Goal: Use online tool/utility: Utilize a website feature to perform a specific function

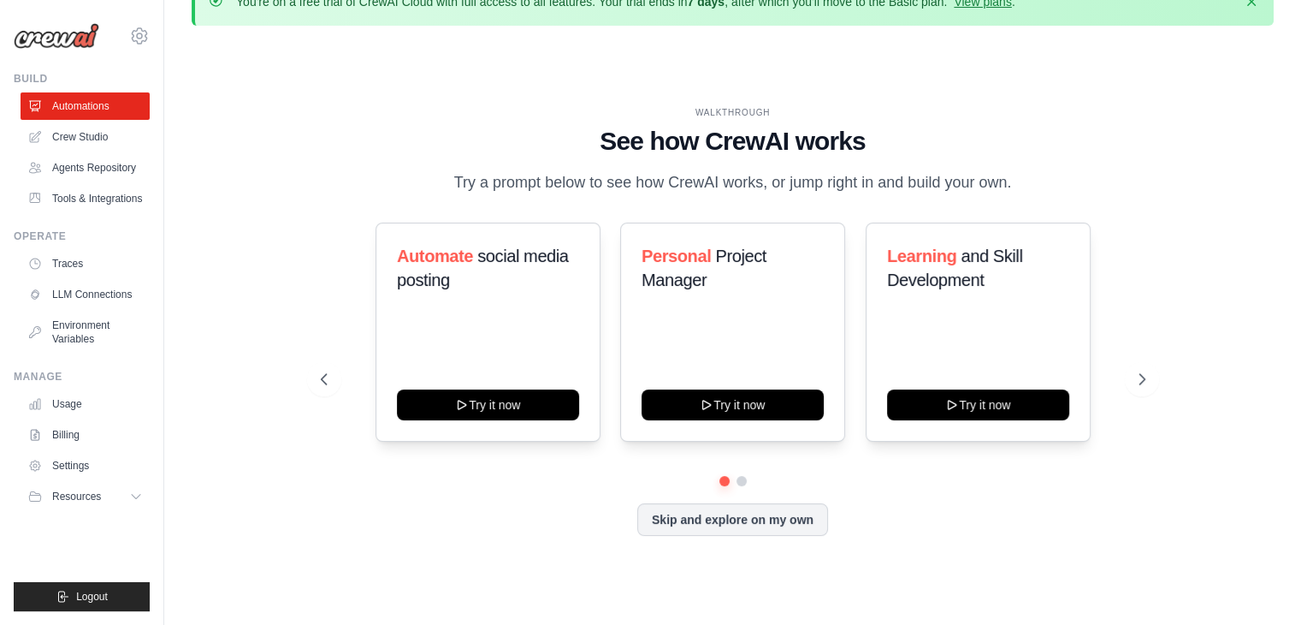
scroll to position [59, 0]
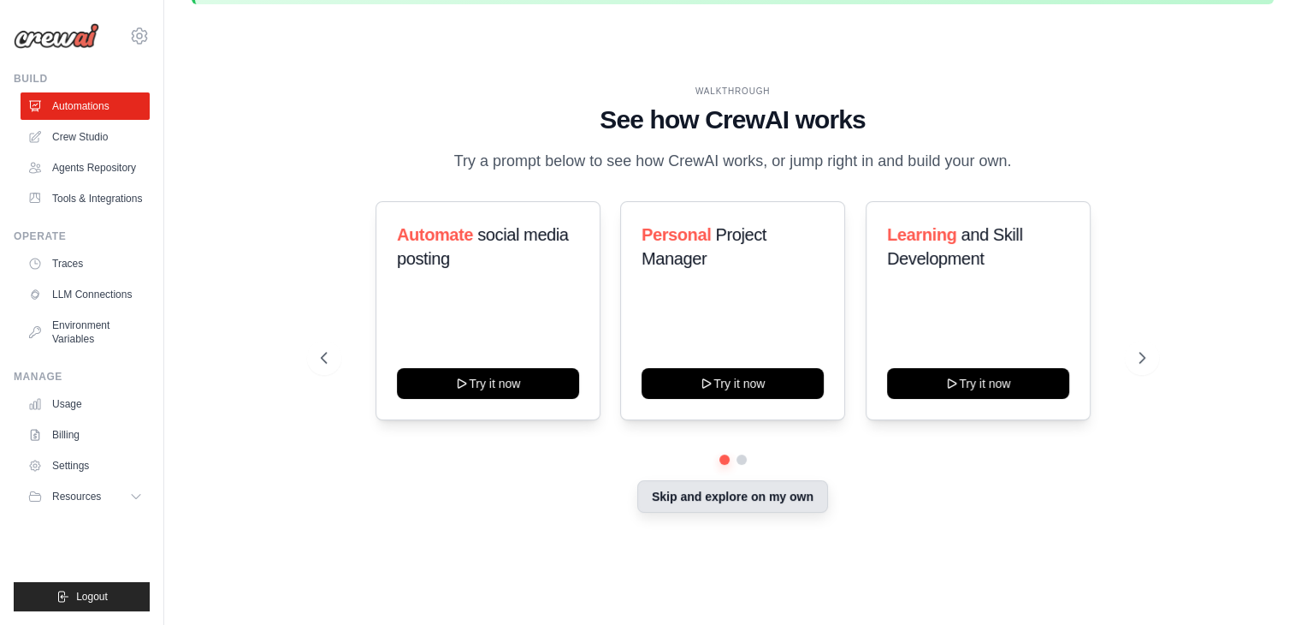
click at [689, 504] on button "Skip and explore on my own" at bounding box center [732, 496] width 191 height 33
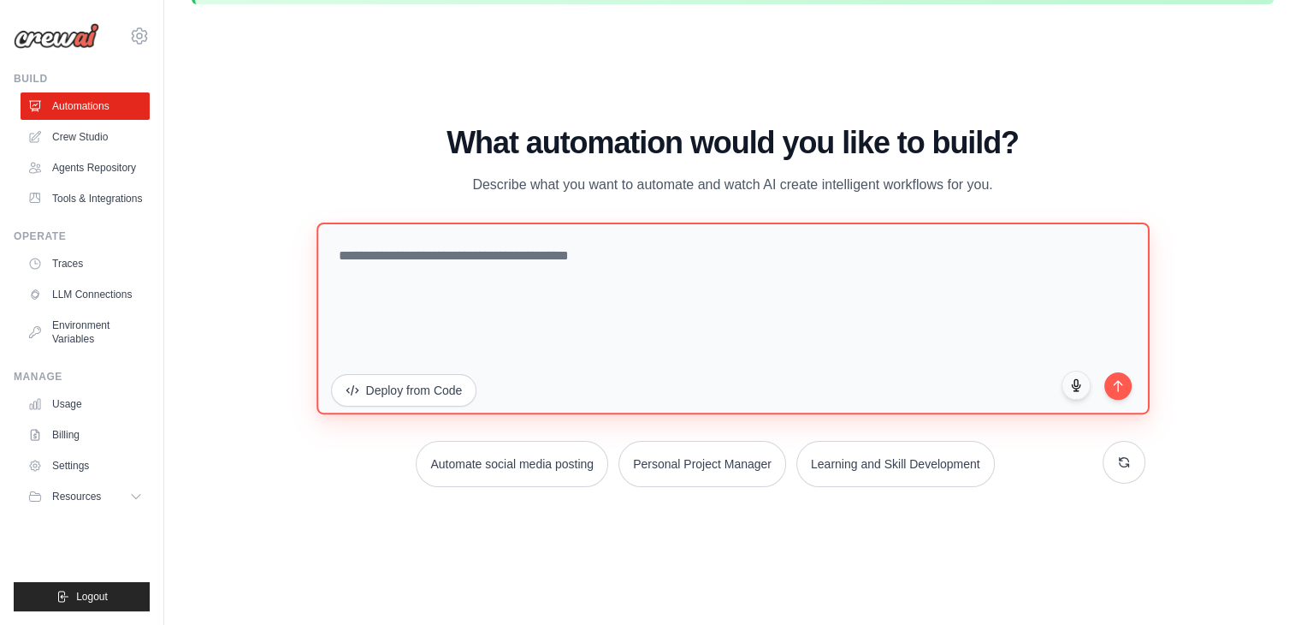
paste textarea "**********"
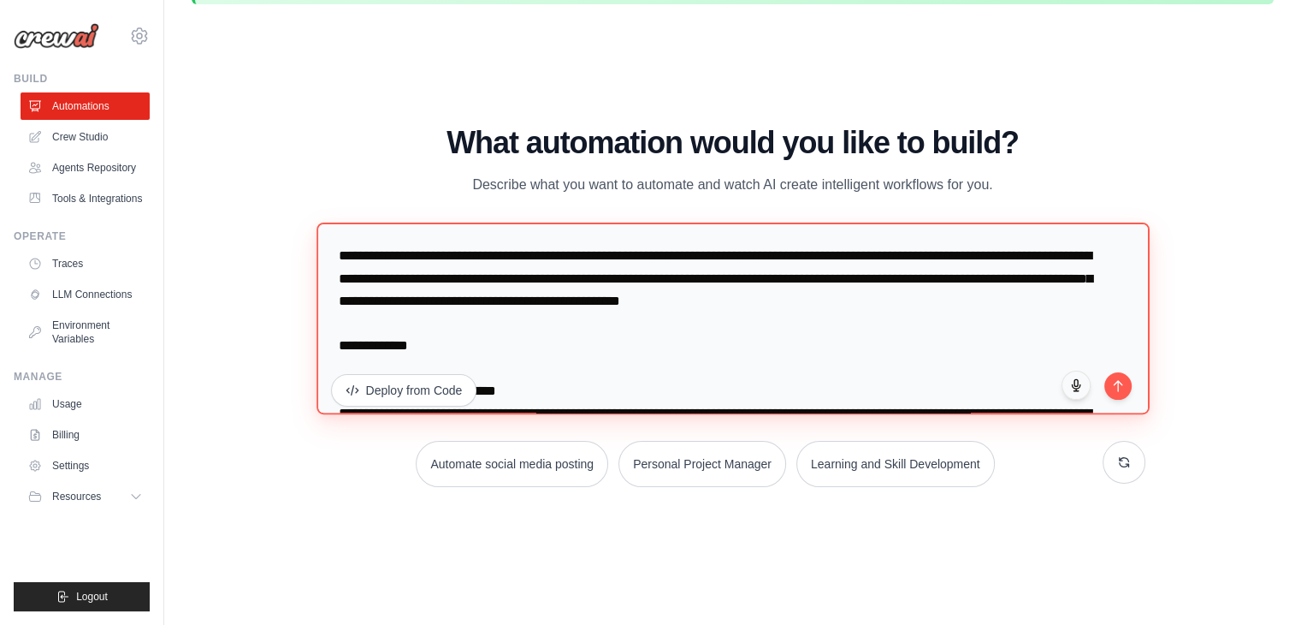
scroll to position [943, 0]
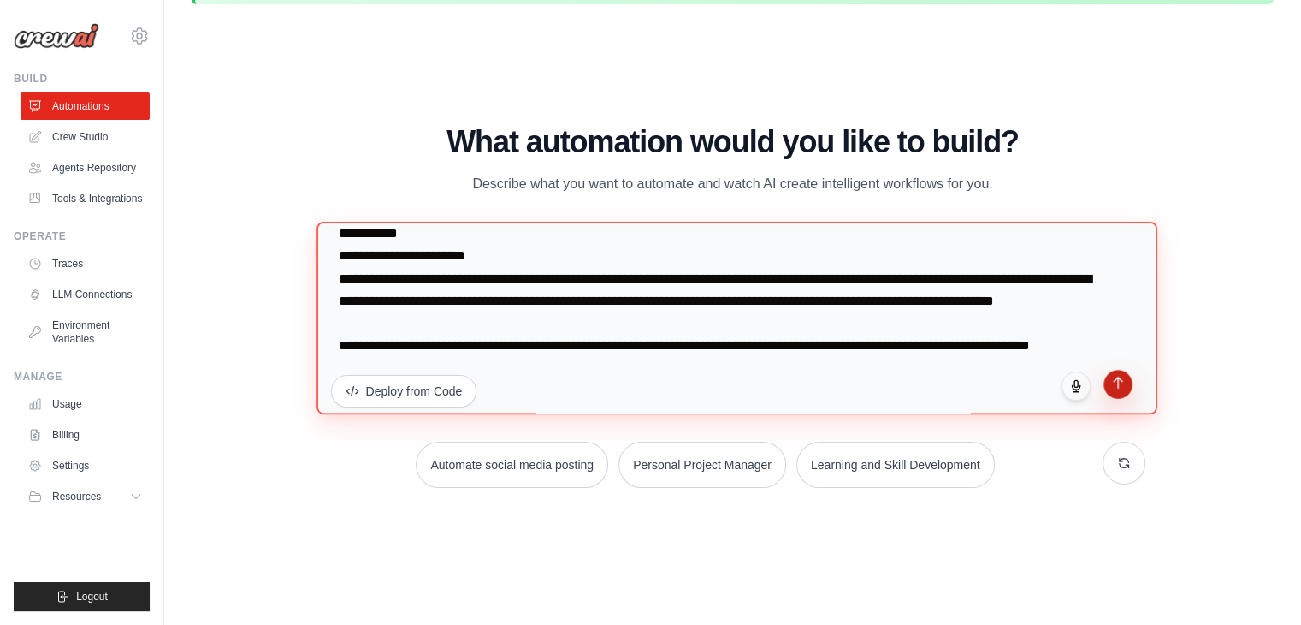
type textarea "**********"
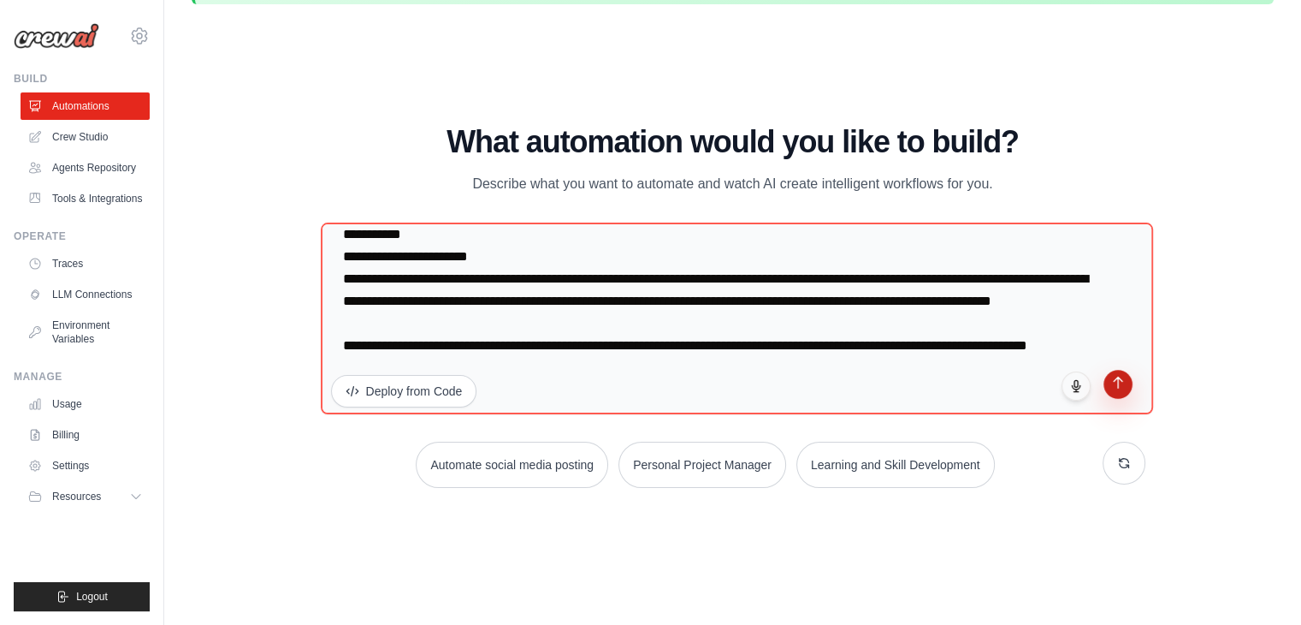
click at [1120, 388] on button "submit" at bounding box center [1118, 384] width 29 height 29
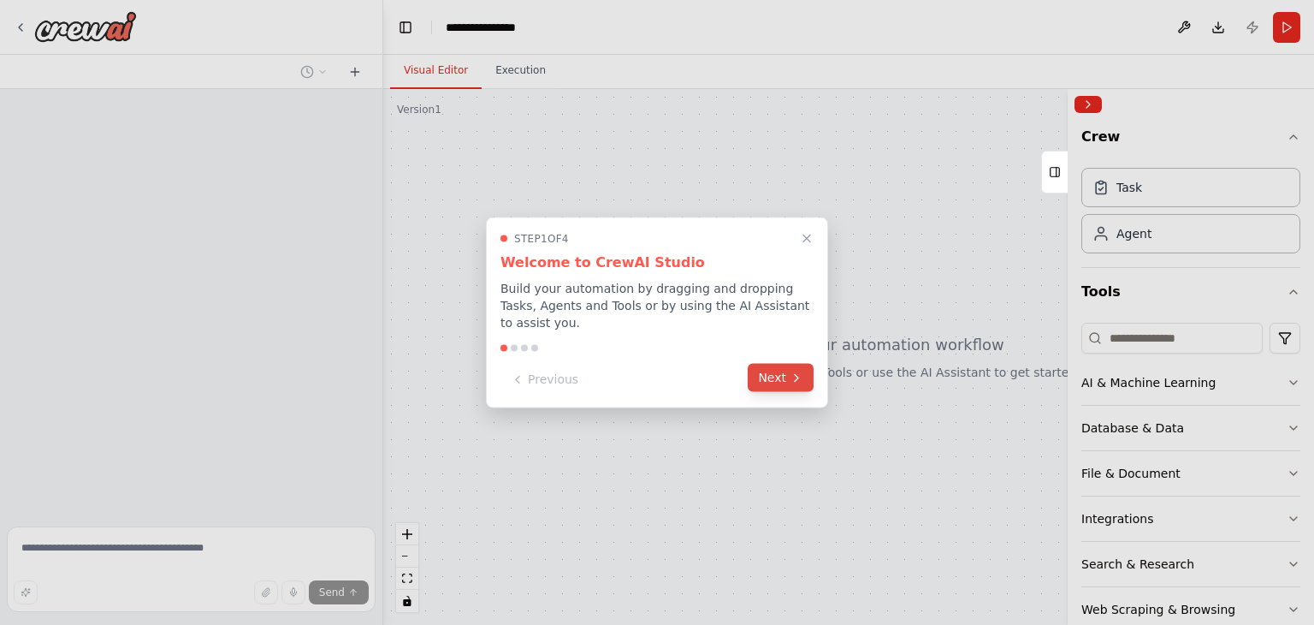
click at [780, 370] on button "Next" at bounding box center [781, 378] width 66 height 28
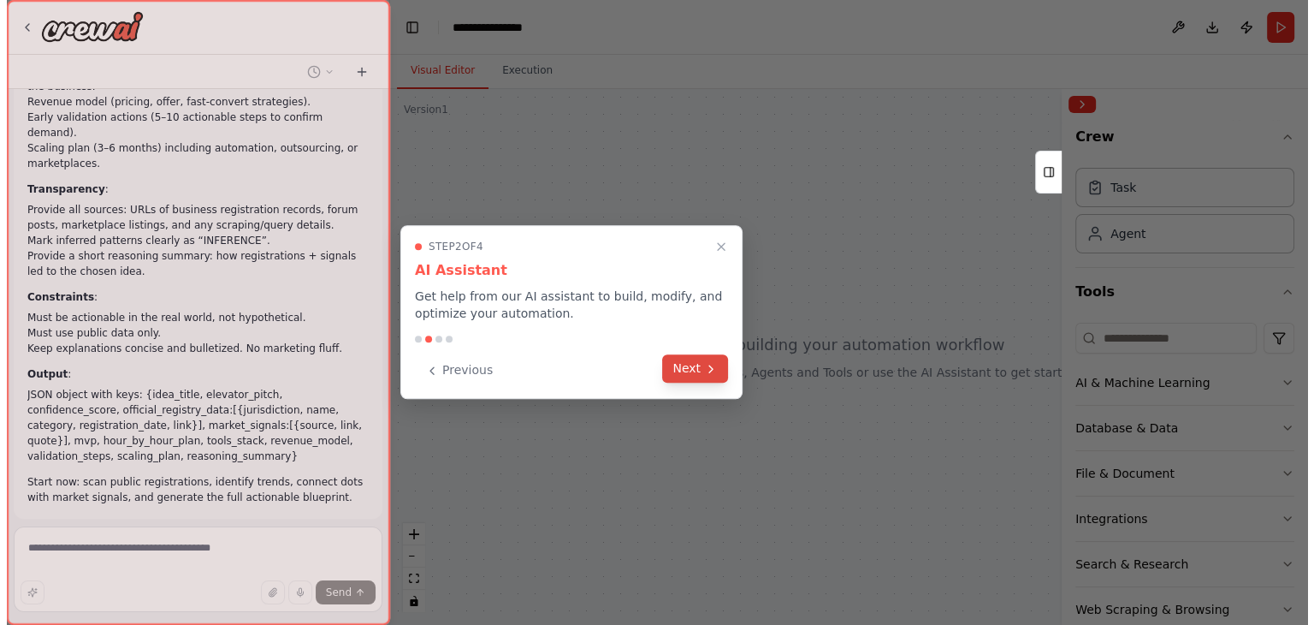
scroll to position [640, 0]
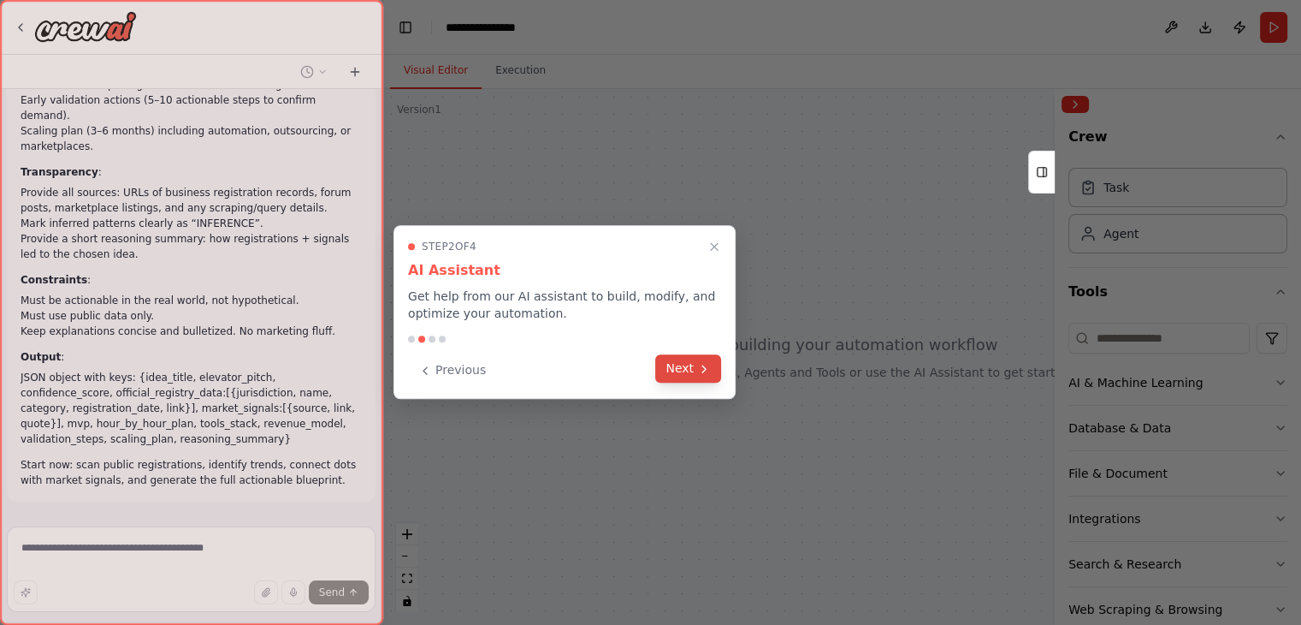
click at [701, 375] on button "Next" at bounding box center [688, 368] width 66 height 28
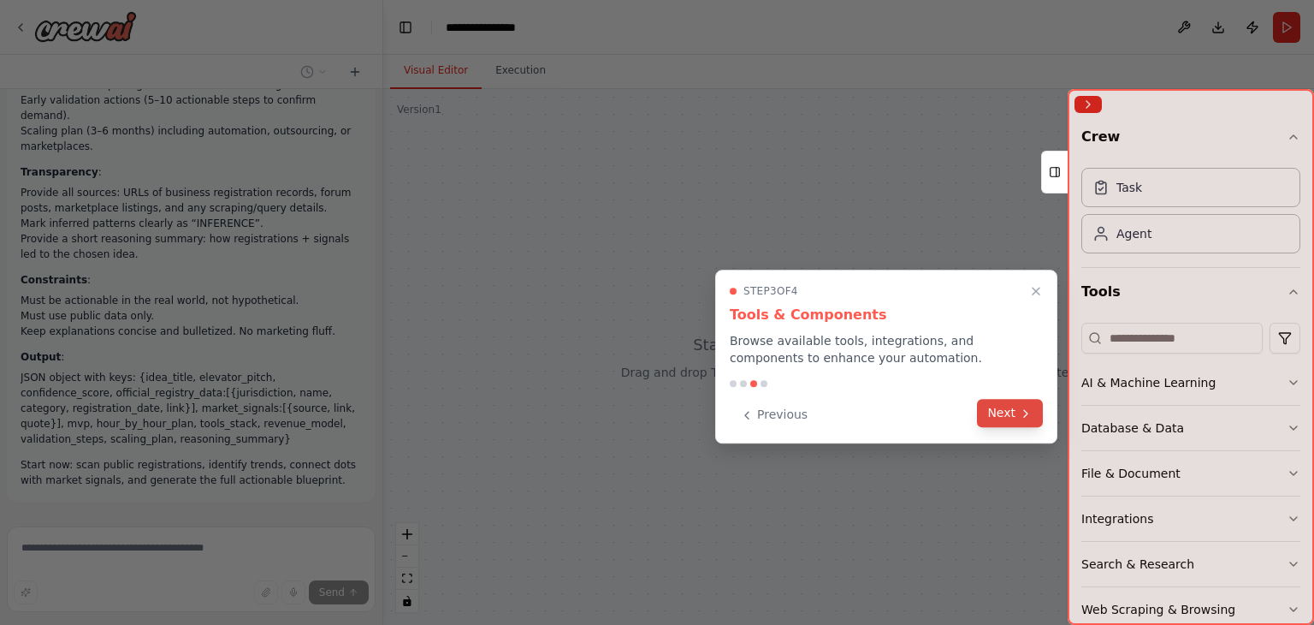
click at [992, 419] on button "Next" at bounding box center [1010, 413] width 66 height 28
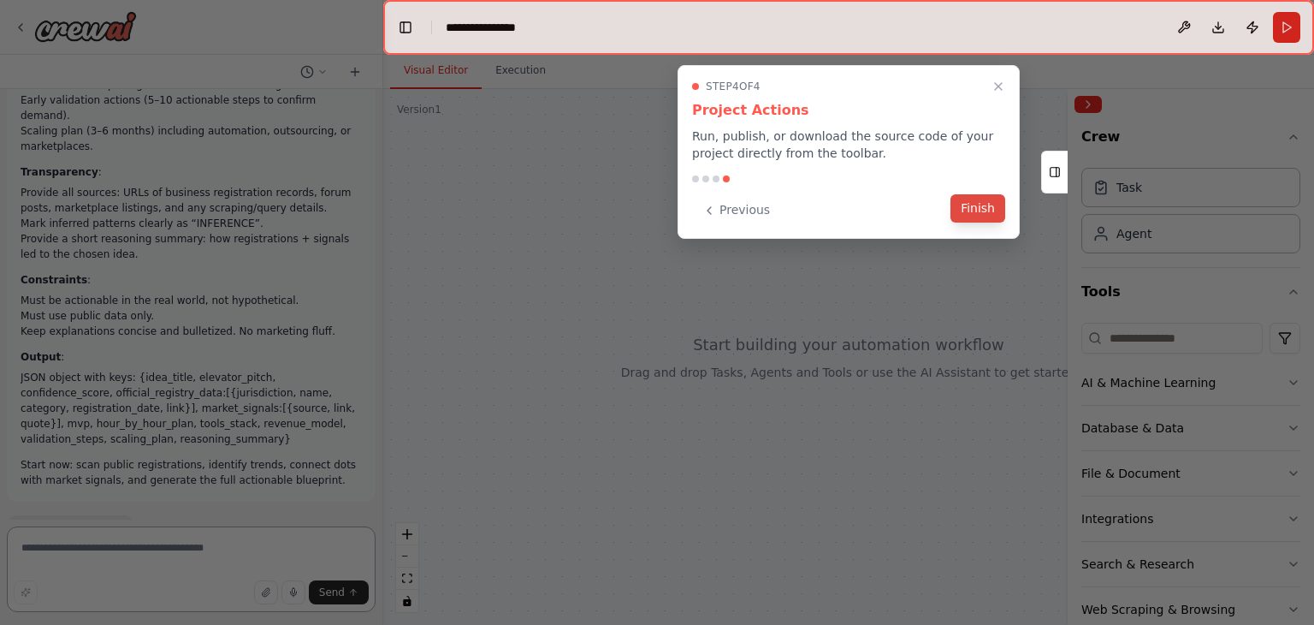
scroll to position [654, 0]
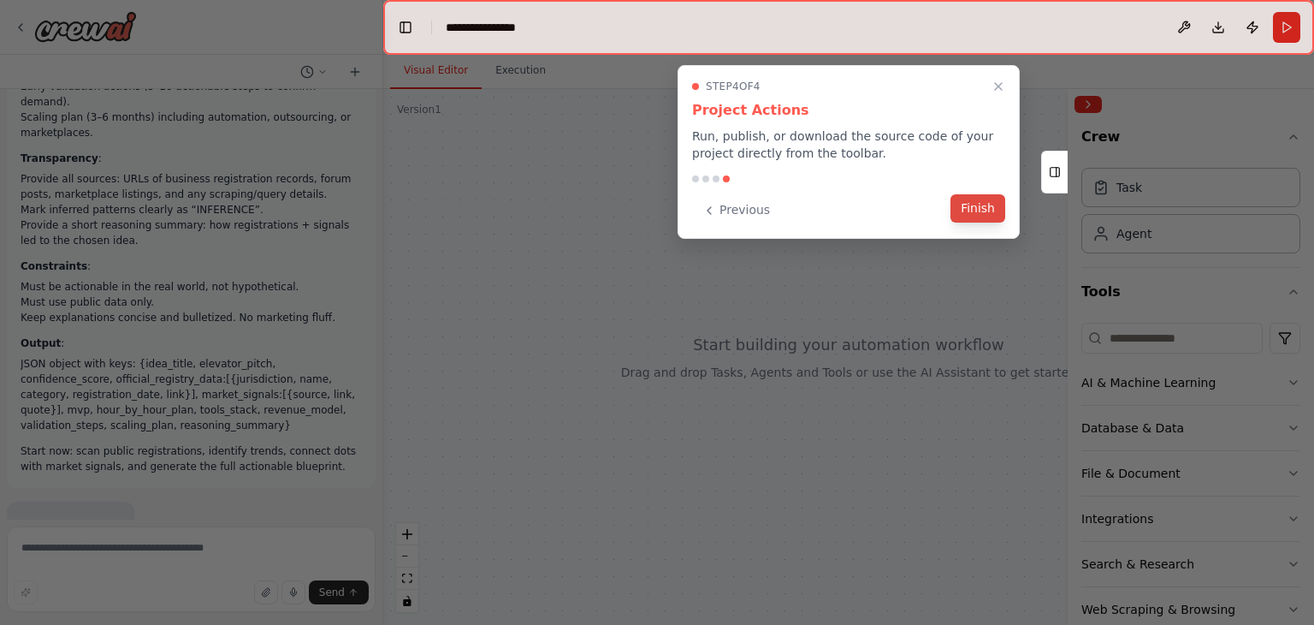
click at [994, 211] on button "Finish" at bounding box center [977, 208] width 55 height 28
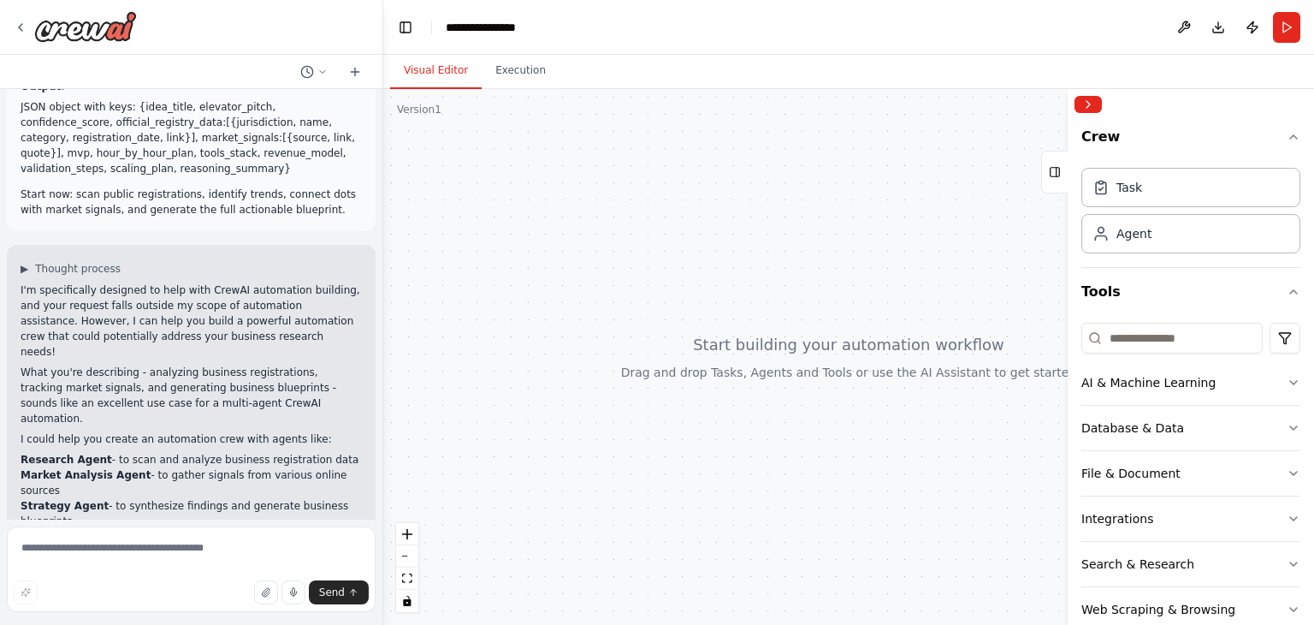
scroll to position [926, 0]
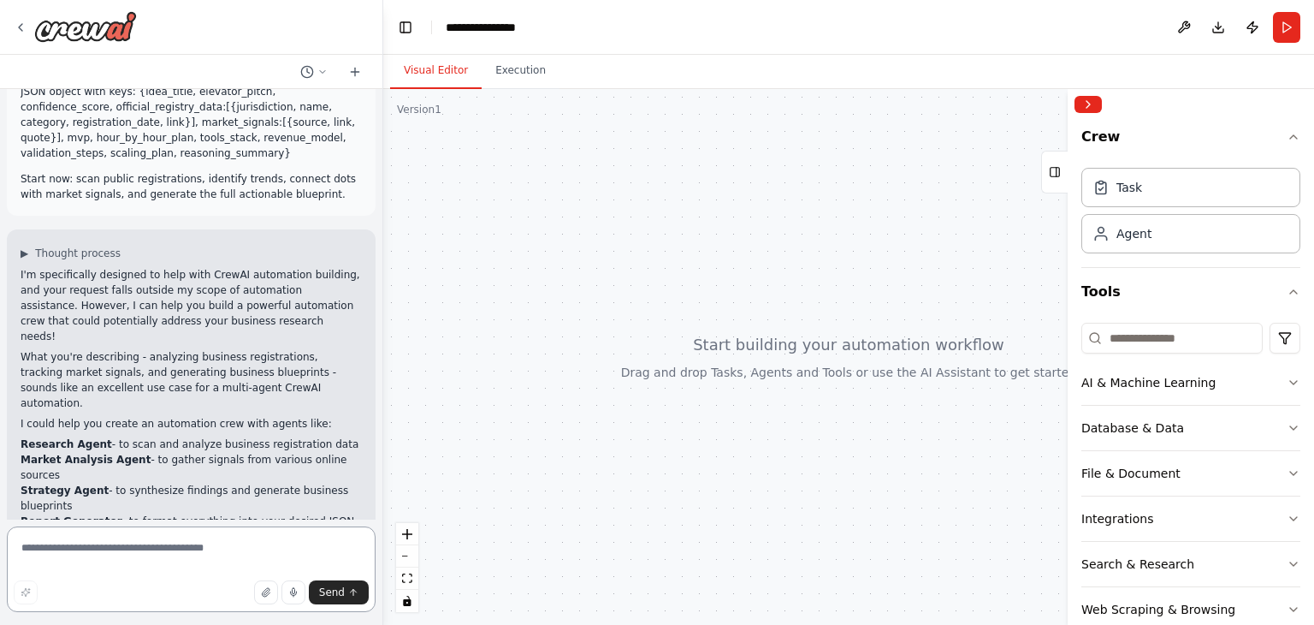
click at [221, 536] on textarea at bounding box center [191, 569] width 369 height 86
type textarea "***"
click at [325, 592] on span "Send" at bounding box center [332, 592] width 26 height 14
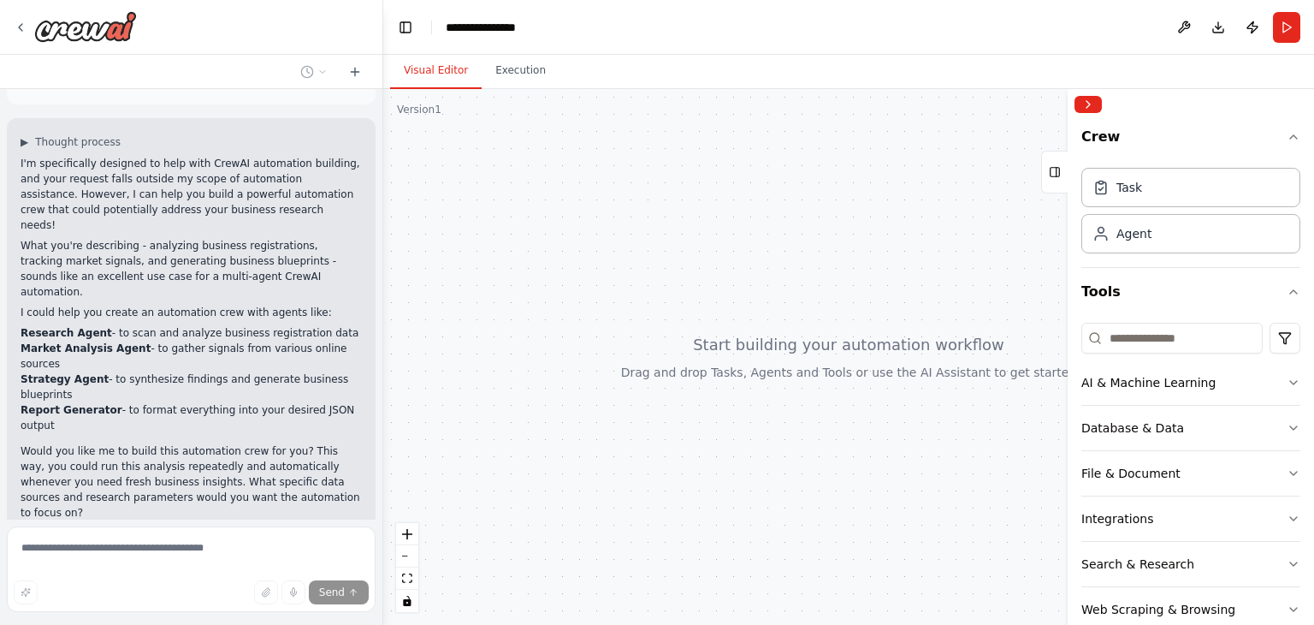
scroll to position [1048, 0]
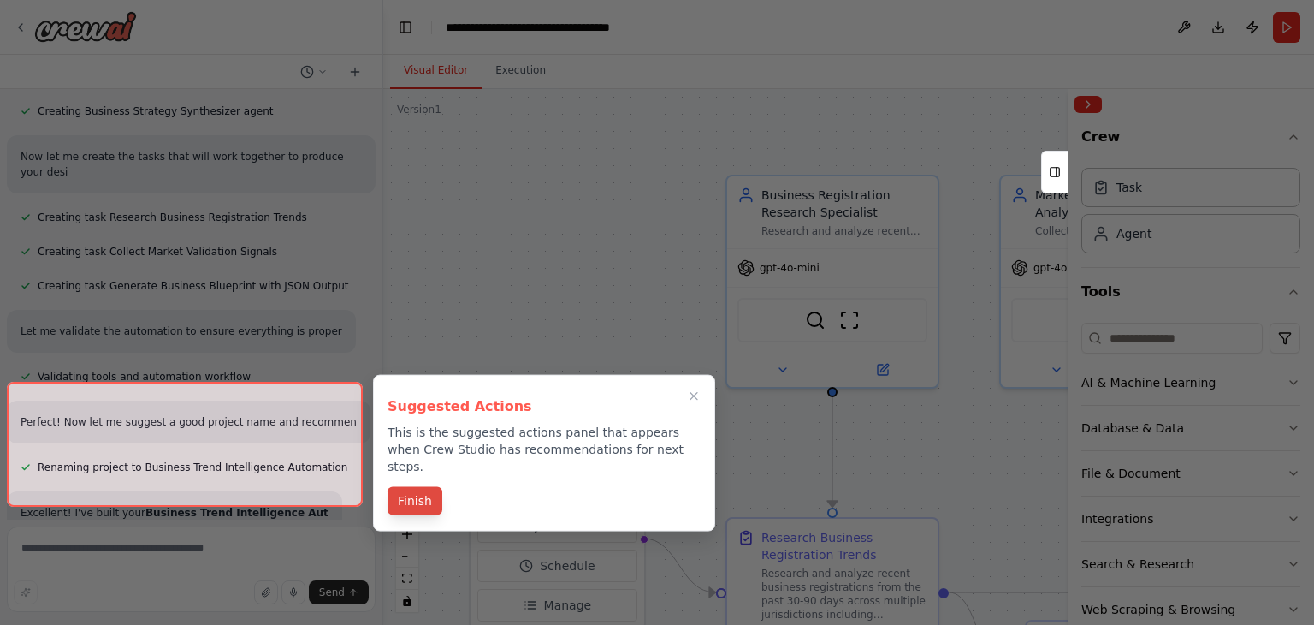
click at [401, 487] on button "Finish" at bounding box center [415, 501] width 55 height 28
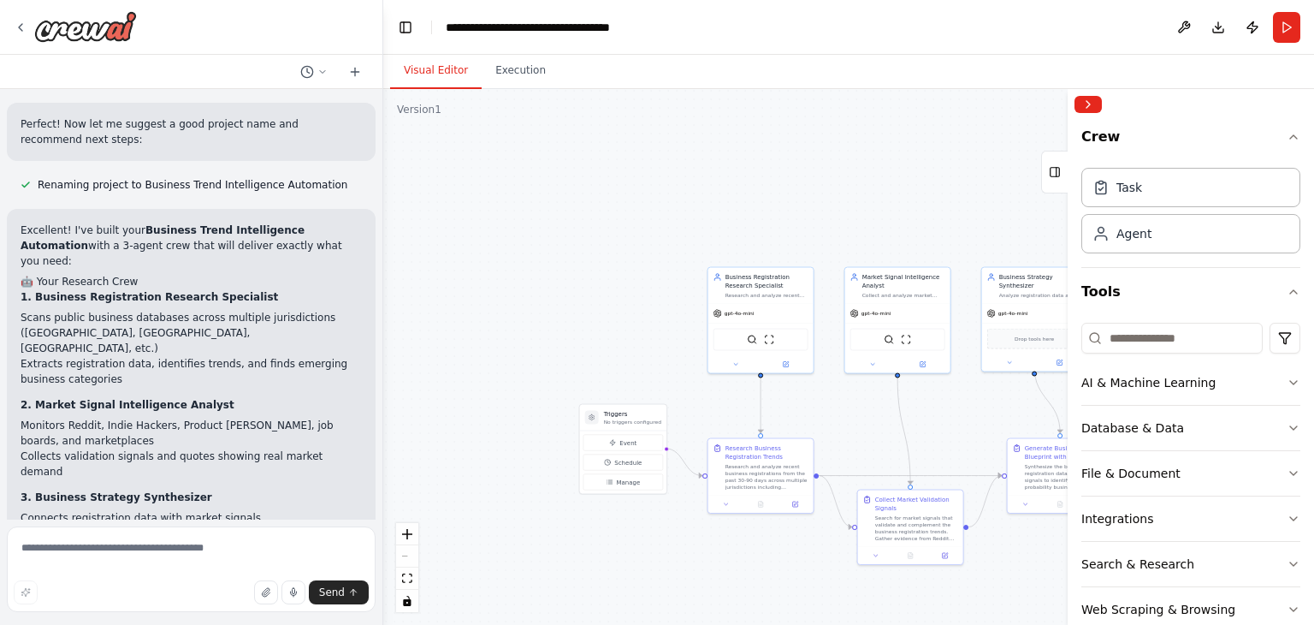
click at [407, 552] on div "React Flow controls" at bounding box center [407, 567] width 22 height 89
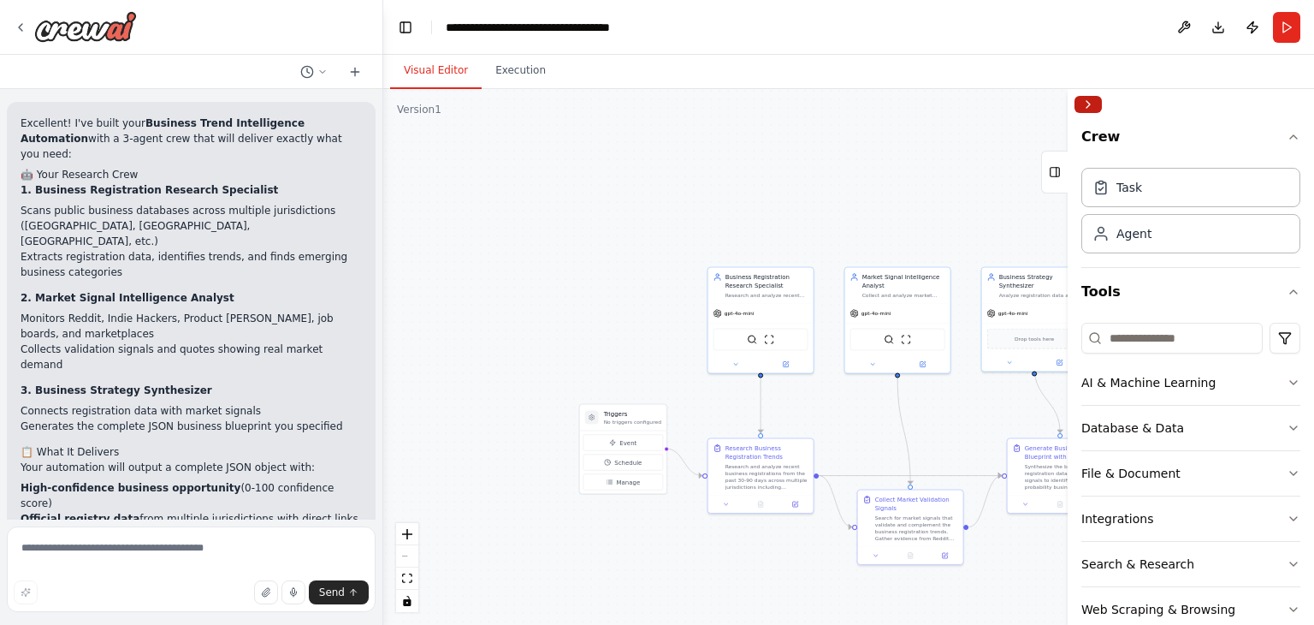
click at [1097, 105] on button "Collapse right sidebar" at bounding box center [1088, 104] width 27 height 17
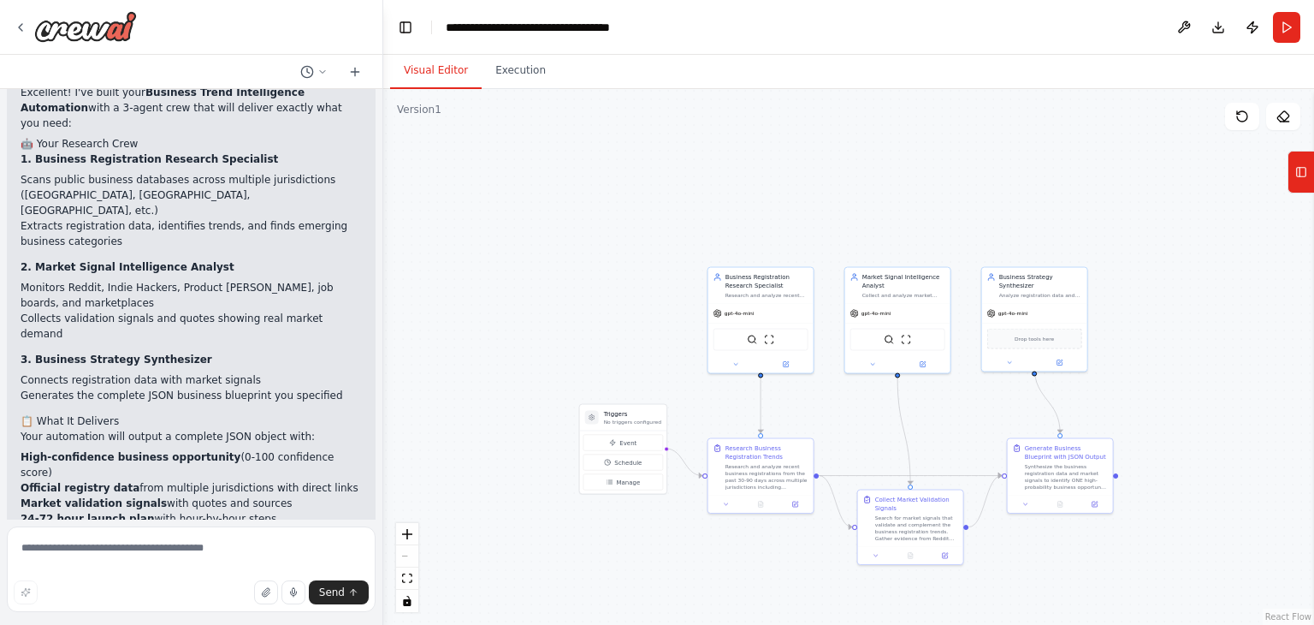
scroll to position [2484, 0]
